Goal: Information Seeking & Learning: Learn about a topic

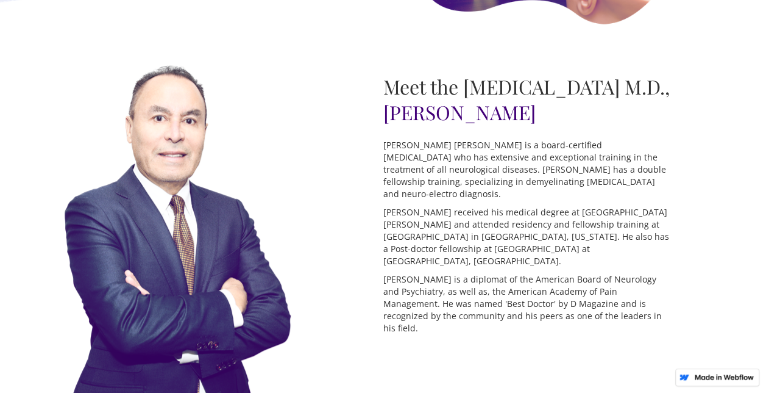
scroll to position [366, 0]
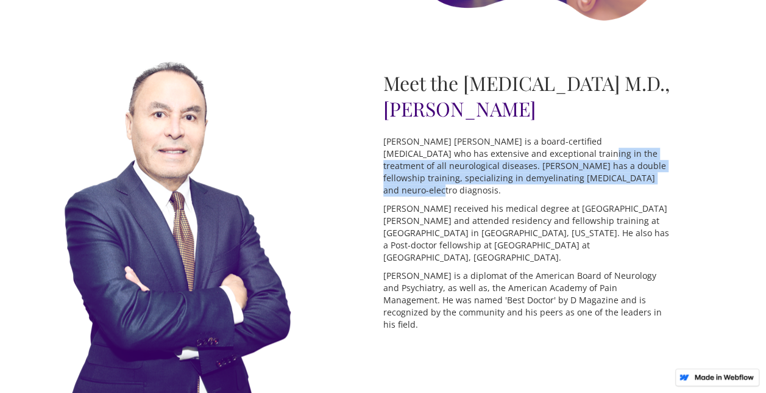
drag, startPoint x: 512, startPoint y: 182, endPoint x: 579, endPoint y: 199, distance: 69.2
click at [579, 196] on p "[PERSON_NAME] [PERSON_NAME] is a board-certified [MEDICAL_DATA] who has extensi…" at bounding box center [527, 165] width 287 height 61
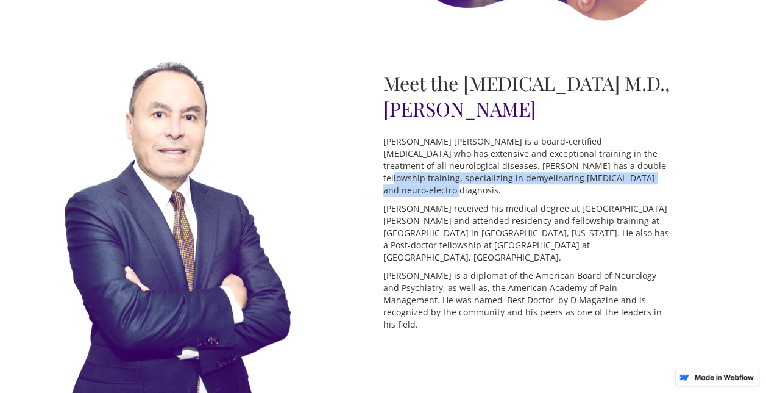
drag, startPoint x: 591, startPoint y: 202, endPoint x: 533, endPoint y: 193, distance: 58.6
click at [533, 193] on p "[PERSON_NAME] [PERSON_NAME] is a board-certified [MEDICAL_DATA] who has extensi…" at bounding box center [527, 165] width 287 height 61
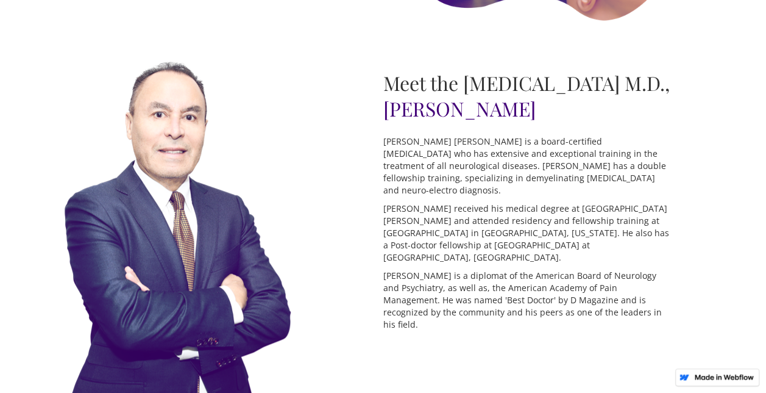
drag, startPoint x: 533, startPoint y: 193, endPoint x: 522, endPoint y: 190, distance: 11.4
click at [532, 193] on p "[PERSON_NAME] [PERSON_NAME] is a board-certified [MEDICAL_DATA] who has extensi…" at bounding box center [527, 165] width 287 height 61
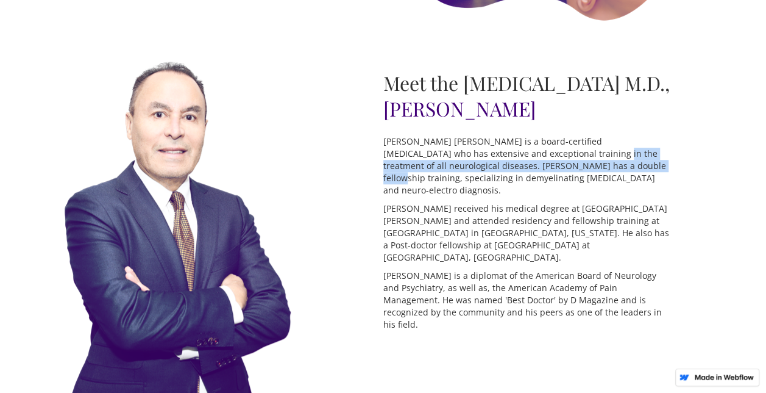
drag, startPoint x: 513, startPoint y: 180, endPoint x: 553, endPoint y: 194, distance: 41.8
click at [553, 194] on p "[PERSON_NAME] [PERSON_NAME] is a board-certified [MEDICAL_DATA] who has extensi…" at bounding box center [527, 165] width 287 height 61
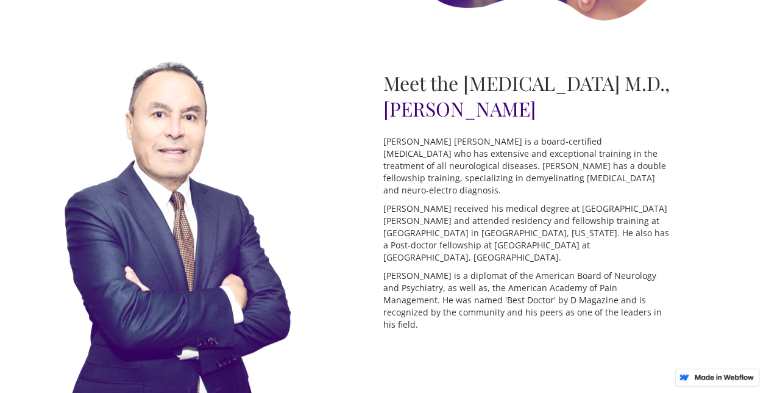
click at [554, 195] on p "[PERSON_NAME] [PERSON_NAME] is a board-certified [MEDICAL_DATA] who has extensi…" at bounding box center [527, 165] width 287 height 61
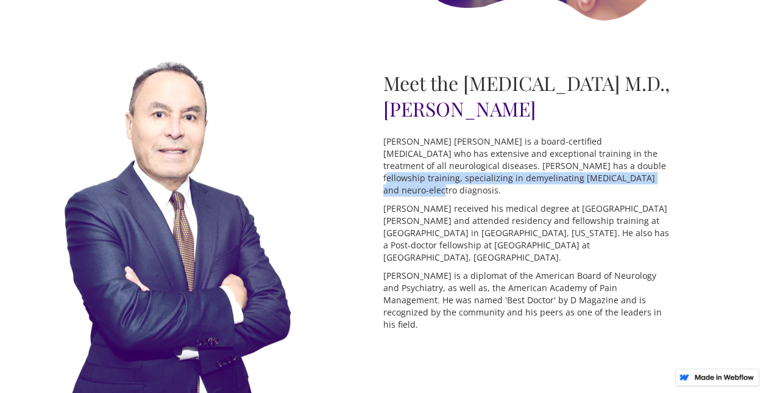
drag, startPoint x: 573, startPoint y: 201, endPoint x: 529, endPoint y: 188, distance: 45.9
click at [529, 188] on p "[PERSON_NAME] [PERSON_NAME] is a board-certified [MEDICAL_DATA] who has extensi…" at bounding box center [527, 165] width 287 height 61
drag, startPoint x: 529, startPoint y: 188, endPoint x: 509, endPoint y: 185, distance: 20.3
click at [528, 188] on p "[PERSON_NAME] [PERSON_NAME] is a board-certified [MEDICAL_DATA] who has extensi…" at bounding box center [527, 165] width 287 height 61
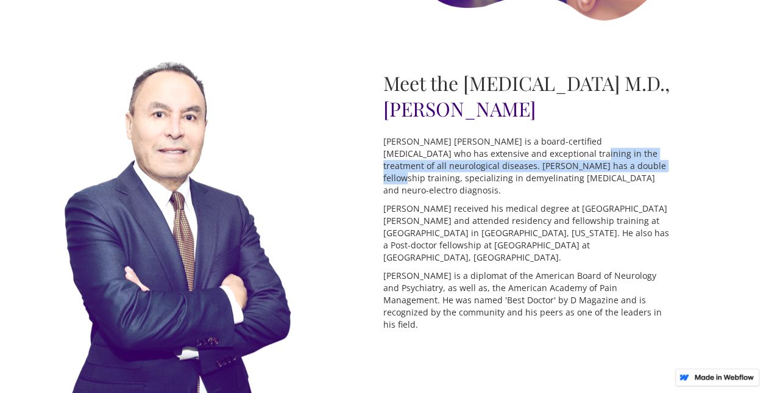
drag, startPoint x: 489, startPoint y: 182, endPoint x: 552, endPoint y: 196, distance: 64.5
click at [552, 196] on p "[PERSON_NAME] [PERSON_NAME] is a board-certified [MEDICAL_DATA] who has extensi…" at bounding box center [527, 165] width 287 height 61
drag, startPoint x: 552, startPoint y: 196, endPoint x: 559, endPoint y: 199, distance: 7.1
click at [552, 196] on p "[PERSON_NAME] [PERSON_NAME] is a board-certified [MEDICAL_DATA] who has extensi…" at bounding box center [527, 165] width 287 height 61
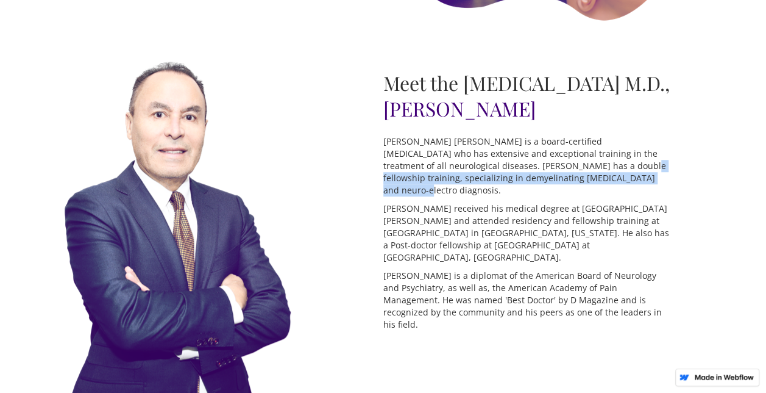
drag, startPoint x: 559, startPoint y: 199, endPoint x: 499, endPoint y: 184, distance: 62.3
click at [499, 184] on p "[PERSON_NAME] [PERSON_NAME] is a board-certified [MEDICAL_DATA] who has extensi…" at bounding box center [527, 165] width 287 height 61
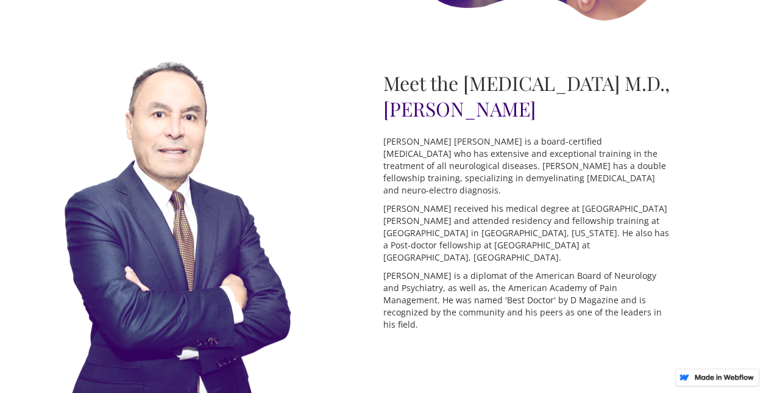
drag, startPoint x: 499, startPoint y: 184, endPoint x: 480, endPoint y: 180, distance: 18.5
click at [498, 183] on p "[PERSON_NAME] [PERSON_NAME] is a board-certified [MEDICAL_DATA] who has extensi…" at bounding box center [527, 165] width 287 height 61
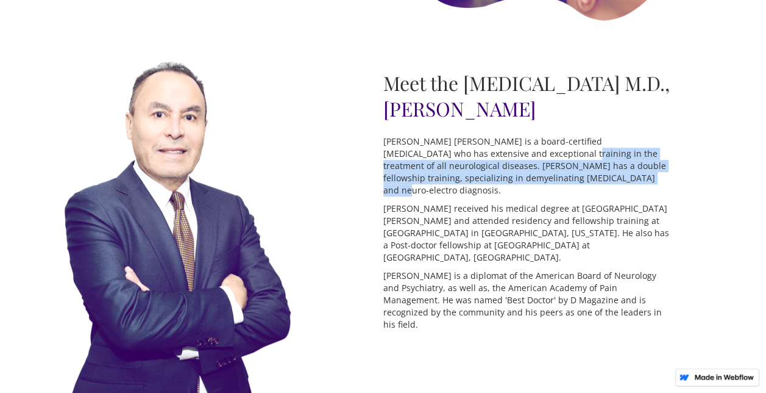
drag, startPoint x: 480, startPoint y: 180, endPoint x: 544, endPoint y: 206, distance: 68.4
click at [544, 196] on p "[PERSON_NAME] [PERSON_NAME] is a board-certified [MEDICAL_DATA] who has extensi…" at bounding box center [527, 165] width 287 height 61
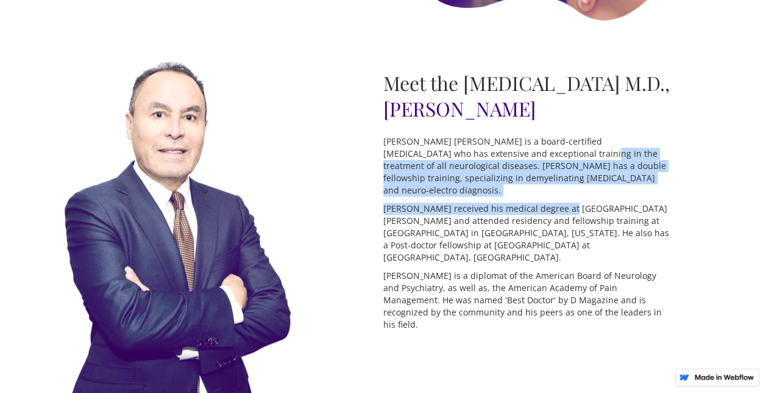
drag, startPoint x: 559, startPoint y: 211, endPoint x: 499, endPoint y: 182, distance: 66.0
click at [499, 182] on div "Meet the [MEDICAL_DATA] M.D., [PERSON_NAME] [PERSON_NAME] [PERSON_NAME] is a bo…" at bounding box center [527, 203] width 287 height 266
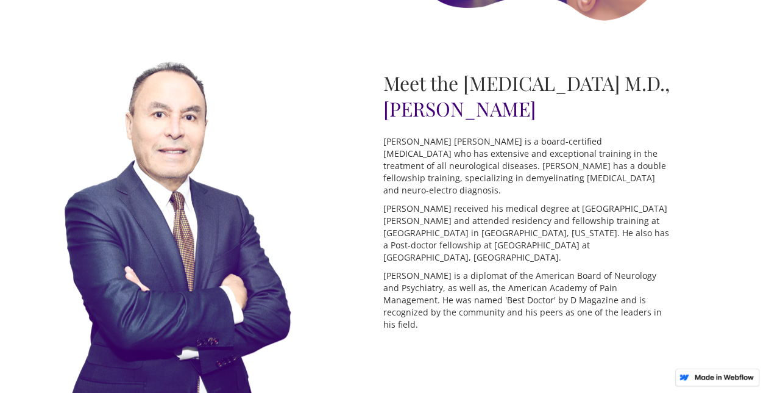
drag, startPoint x: 499, startPoint y: 182, endPoint x: 491, endPoint y: 182, distance: 7.9
click at [494, 182] on p "[PERSON_NAME] [PERSON_NAME] is a board-certified [MEDICAL_DATA] who has extensi…" at bounding box center [527, 165] width 287 height 61
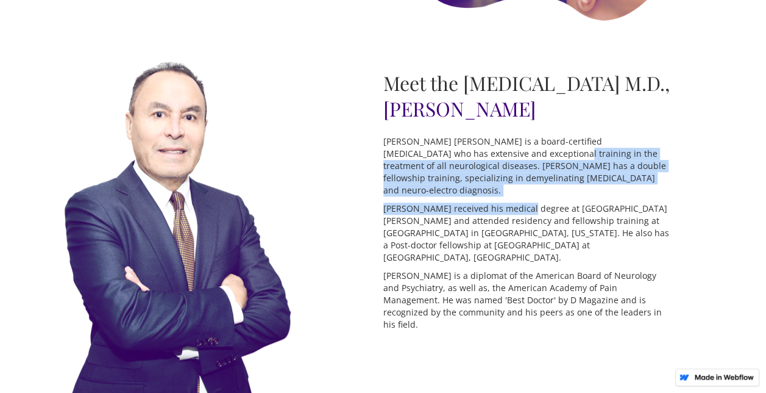
drag, startPoint x: 471, startPoint y: 179, endPoint x: 534, endPoint y: 228, distance: 80.4
click at [534, 228] on div "Meet the [MEDICAL_DATA] M.D., [PERSON_NAME] [PERSON_NAME] [PERSON_NAME] is a bo…" at bounding box center [527, 203] width 287 height 266
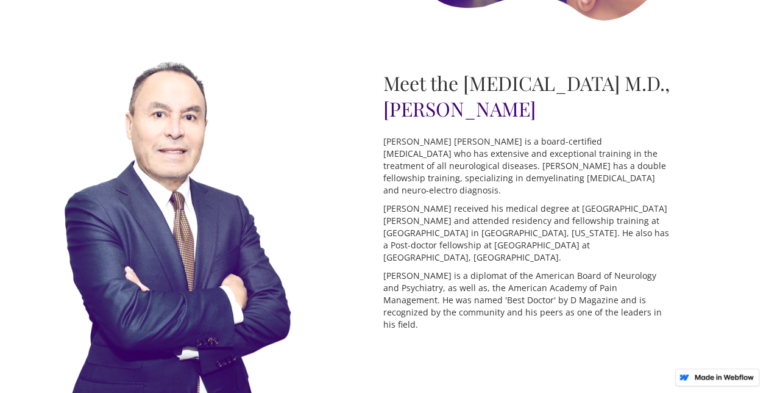
click at [535, 229] on p "[PERSON_NAME] received his medical degree at [GEOGRAPHIC_DATA][PERSON_NAME] and…" at bounding box center [527, 232] width 287 height 61
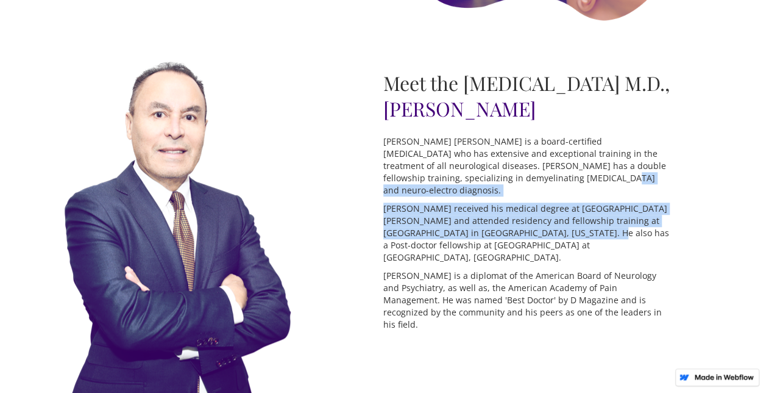
drag, startPoint x: 546, startPoint y: 243, endPoint x: 499, endPoint y: 198, distance: 65.6
click at [500, 199] on div "Meet the [MEDICAL_DATA] M.D., [PERSON_NAME] [PERSON_NAME] [PERSON_NAME] is a bo…" at bounding box center [527, 203] width 287 height 266
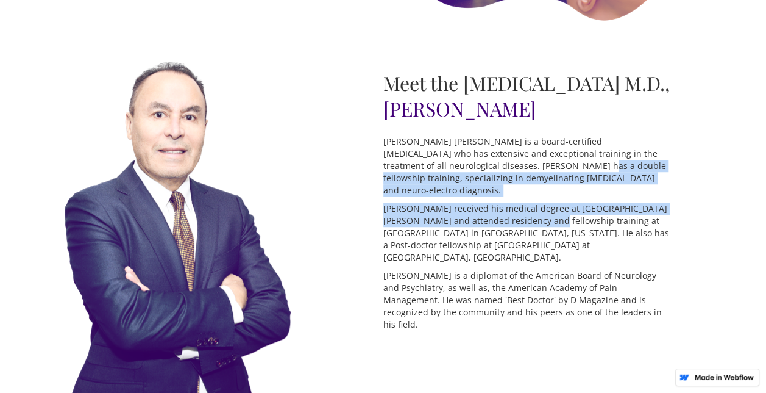
drag, startPoint x: 484, startPoint y: 195, endPoint x: 532, endPoint y: 238, distance: 65.2
click at [532, 238] on div "Meet the [MEDICAL_DATA] M.D., [PERSON_NAME] [PERSON_NAME] [PERSON_NAME] is a bo…" at bounding box center [527, 203] width 287 height 266
click at [532, 238] on p "[PERSON_NAME] received his medical degree at [GEOGRAPHIC_DATA][PERSON_NAME] and…" at bounding box center [527, 232] width 287 height 61
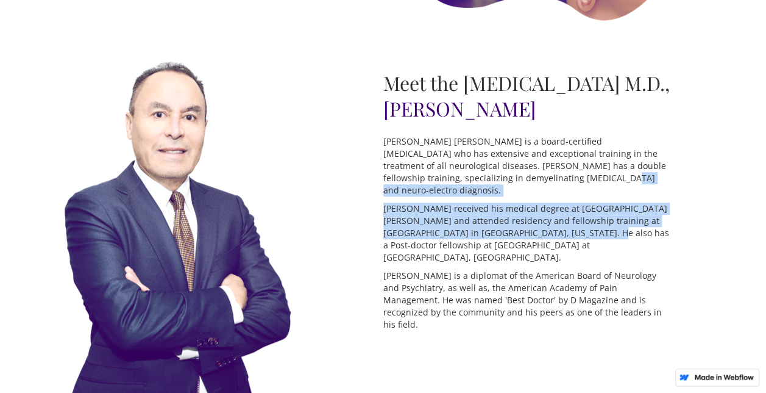
drag, startPoint x: 547, startPoint y: 251, endPoint x: 490, endPoint y: 199, distance: 77.7
click at [490, 199] on div "Meet the [MEDICAL_DATA] M.D., [PERSON_NAME] [PERSON_NAME] [PERSON_NAME] is a bo…" at bounding box center [527, 203] width 287 height 266
drag, startPoint x: 490, startPoint y: 199, endPoint x: 472, endPoint y: 191, distance: 19.1
click at [489, 196] on p "[PERSON_NAME] [PERSON_NAME] is a board-certified [MEDICAL_DATA] who has extensi…" at bounding box center [527, 165] width 287 height 61
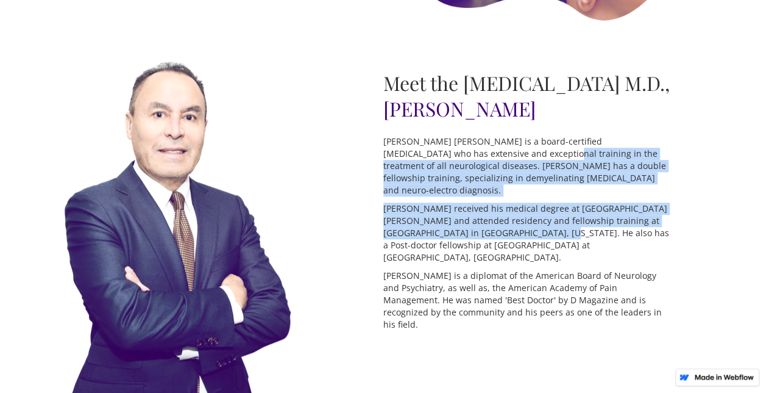
drag, startPoint x: 463, startPoint y: 184, endPoint x: 523, endPoint y: 257, distance: 94.5
click at [523, 257] on div "Meet the [MEDICAL_DATA] M.D., [PERSON_NAME] [PERSON_NAME] [PERSON_NAME] is a bo…" at bounding box center [527, 203] width 287 height 266
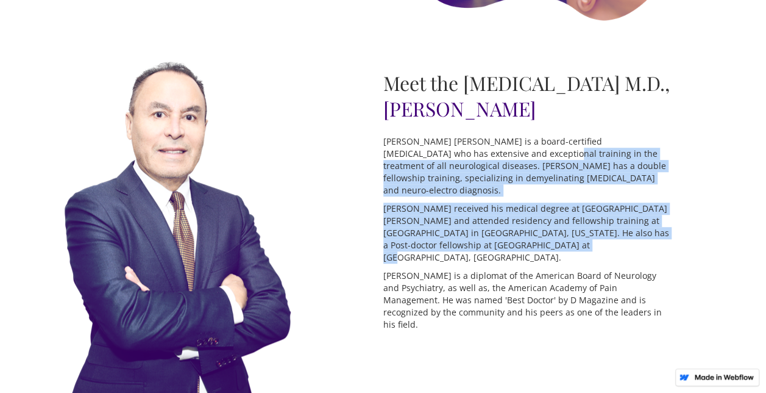
drag, startPoint x: 523, startPoint y: 257, endPoint x: 536, endPoint y: 260, distance: 13.0
click at [524, 257] on p "[PERSON_NAME] received his medical degree at [GEOGRAPHIC_DATA][PERSON_NAME] and…" at bounding box center [527, 232] width 287 height 61
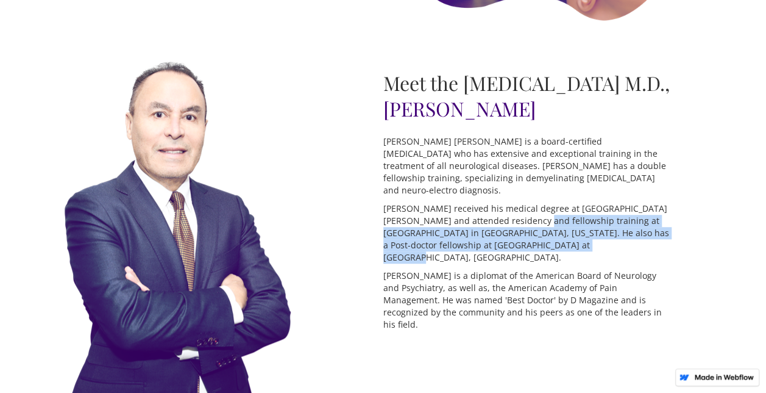
drag, startPoint x: 543, startPoint y: 260, endPoint x: 477, endPoint y: 207, distance: 83.7
click at [477, 207] on div "Meet the [MEDICAL_DATA] M.D., [PERSON_NAME] [PERSON_NAME] [PERSON_NAME] is a bo…" at bounding box center [527, 203] width 287 height 266
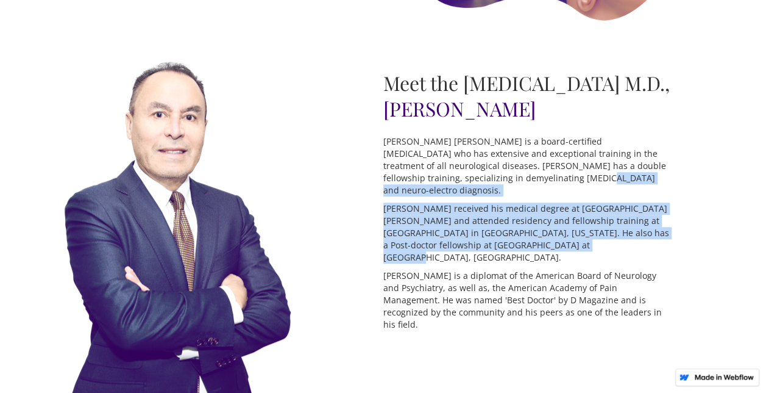
drag, startPoint x: 477, startPoint y: 207, endPoint x: 462, endPoint y: 192, distance: 22.0
click at [474, 196] on p "[PERSON_NAME] [PERSON_NAME] is a board-certified [MEDICAL_DATA] who has extensi…" at bounding box center [527, 165] width 287 height 61
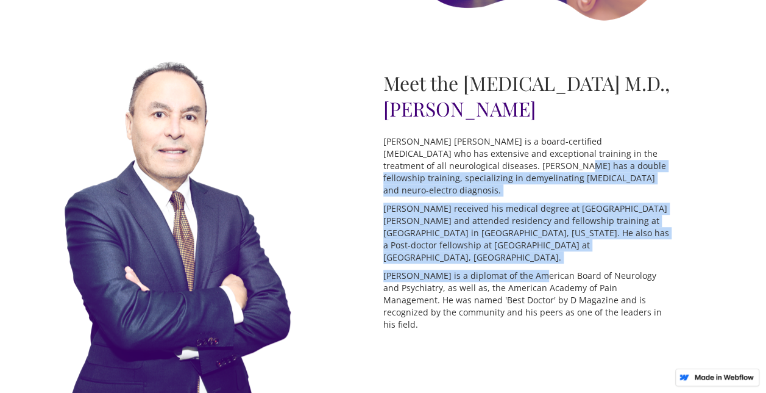
drag, startPoint x: 471, startPoint y: 214, endPoint x: 532, endPoint y: 280, distance: 89.3
click at [532, 280] on div "Meet the [MEDICAL_DATA] M.D., [PERSON_NAME] [PERSON_NAME] [PERSON_NAME] is a bo…" at bounding box center [527, 203] width 287 height 266
click at [535, 281] on p "[PERSON_NAME] is a diplomat of the American Board of Neurology and Psychiatry, …" at bounding box center [527, 300] width 287 height 61
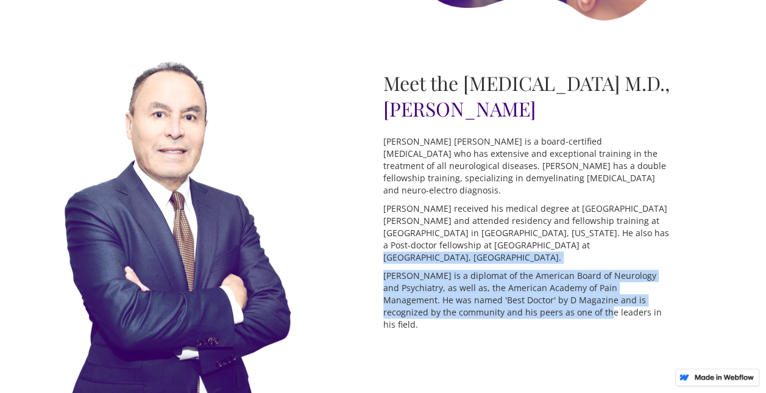
drag, startPoint x: 552, startPoint y: 309, endPoint x: 500, endPoint y: 247, distance: 81.3
click at [500, 247] on div "Meet the [MEDICAL_DATA] M.D., [PERSON_NAME] [PERSON_NAME] [PERSON_NAME] is a bo…" at bounding box center [527, 203] width 287 height 266
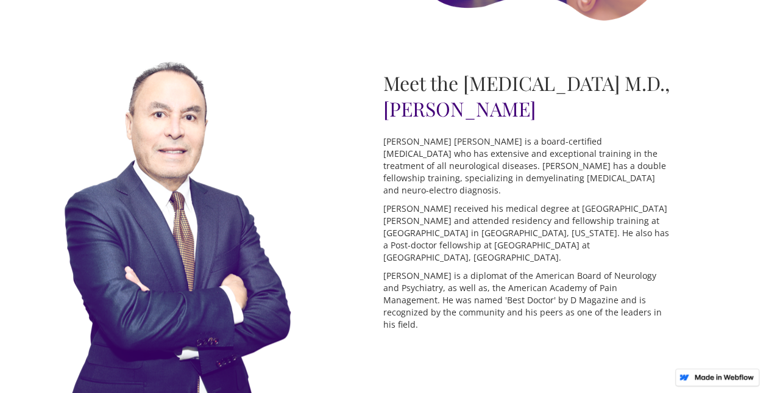
drag, startPoint x: 500, startPoint y: 247, endPoint x: 489, endPoint y: 235, distance: 16.0
click at [489, 235] on p "[PERSON_NAME] received his medical degree at [GEOGRAPHIC_DATA][PERSON_NAME] and…" at bounding box center [527, 232] width 287 height 61
